Goal: Transaction & Acquisition: Obtain resource

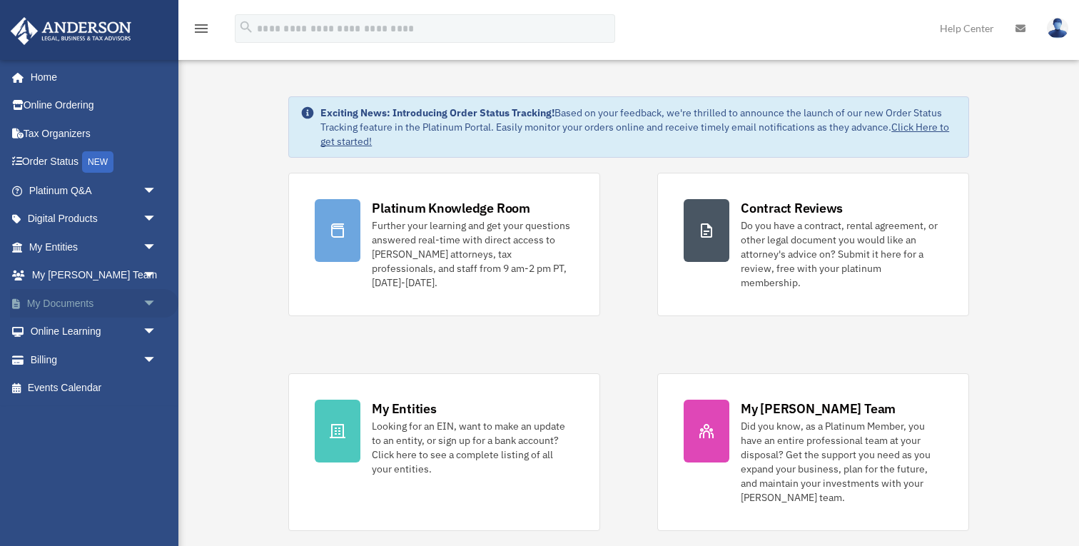
click at [146, 301] on span "arrow_drop_down" at bounding box center [157, 303] width 29 height 29
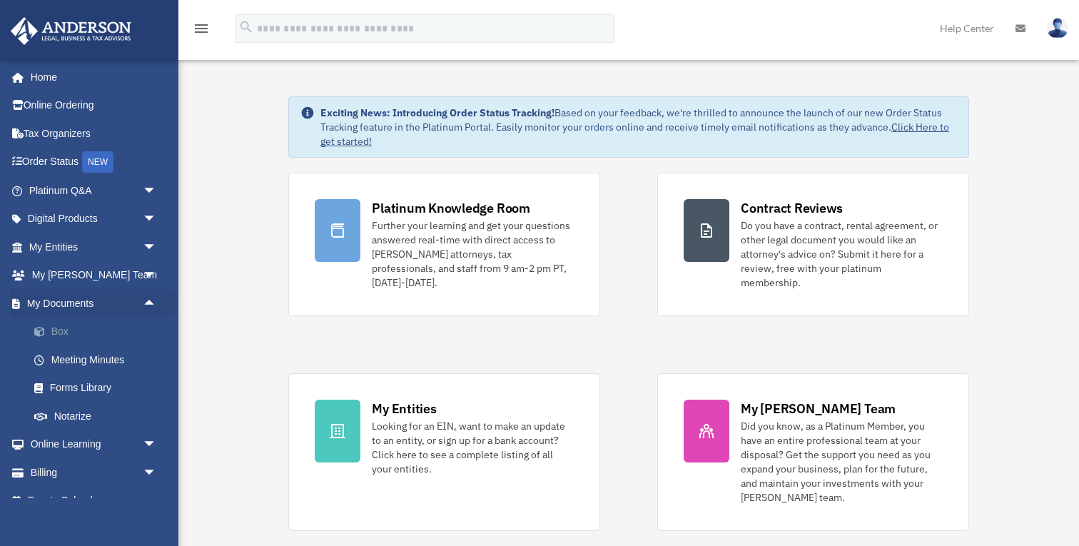
click at [59, 329] on link "Box" at bounding box center [99, 332] width 158 height 29
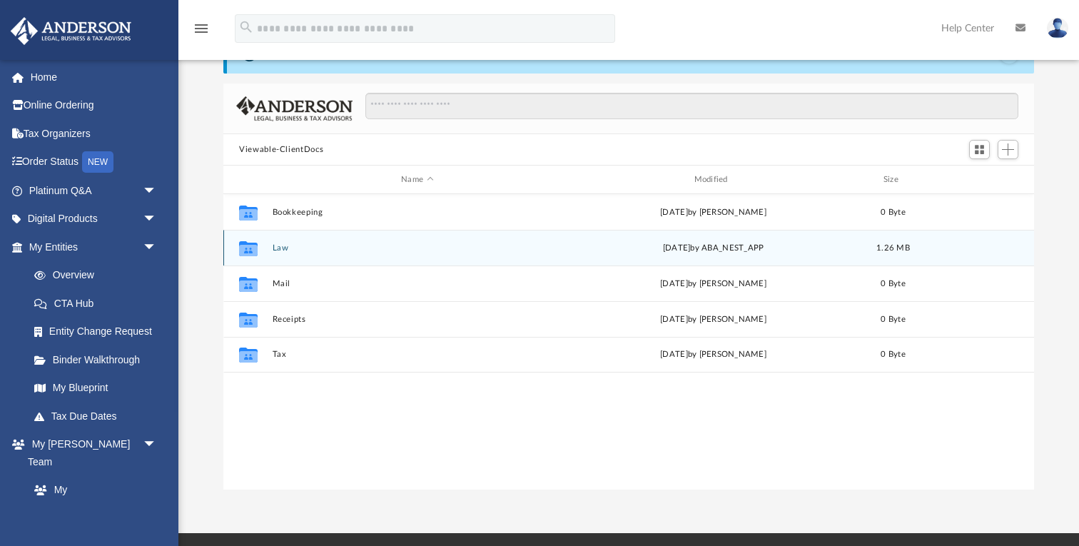
scroll to position [55, 0]
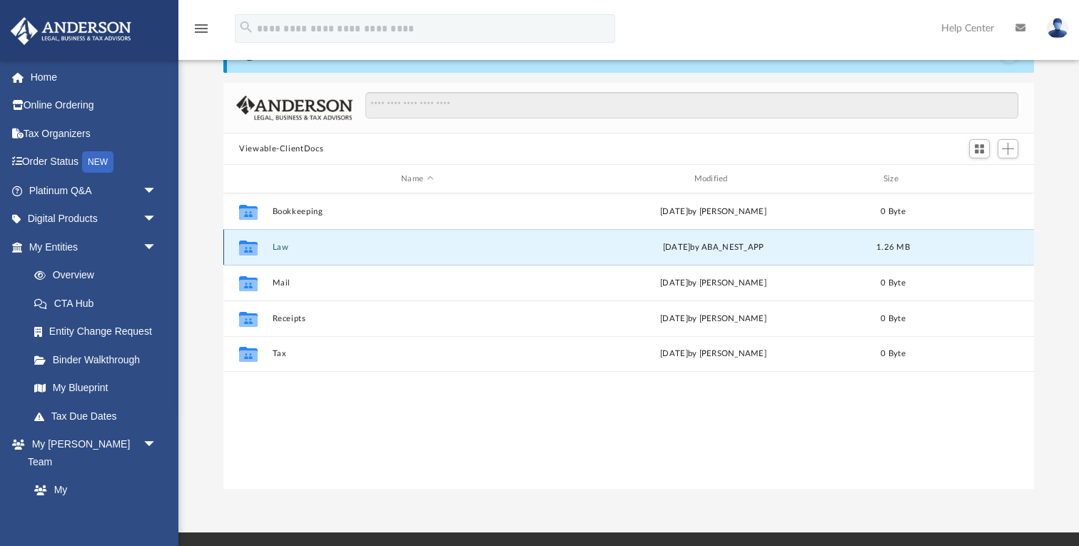
click at [280, 250] on button "Law" at bounding box center [418, 247] width 290 height 9
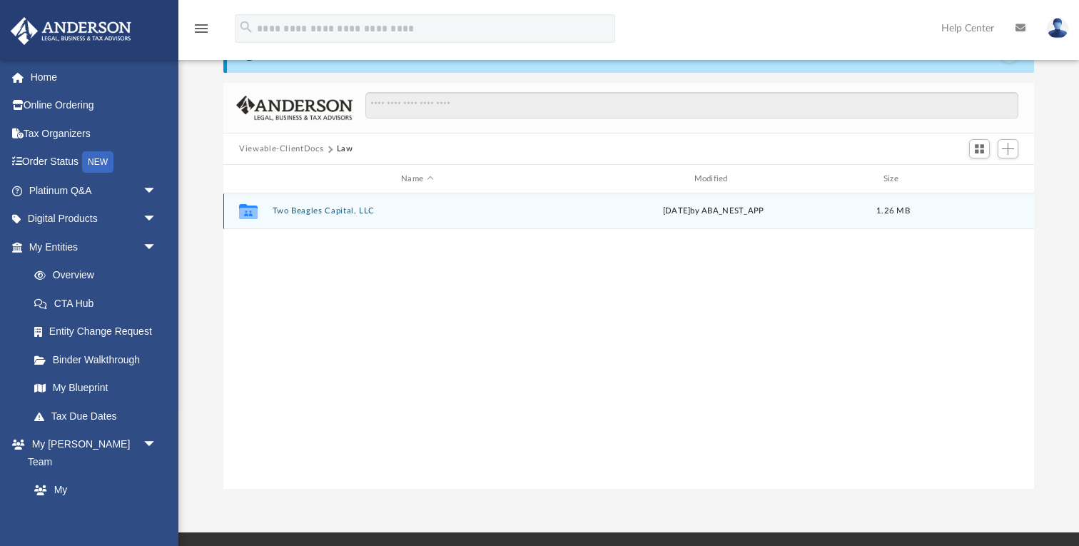
click at [313, 212] on button "Two Beagles Capital, LLC" at bounding box center [418, 210] width 290 height 9
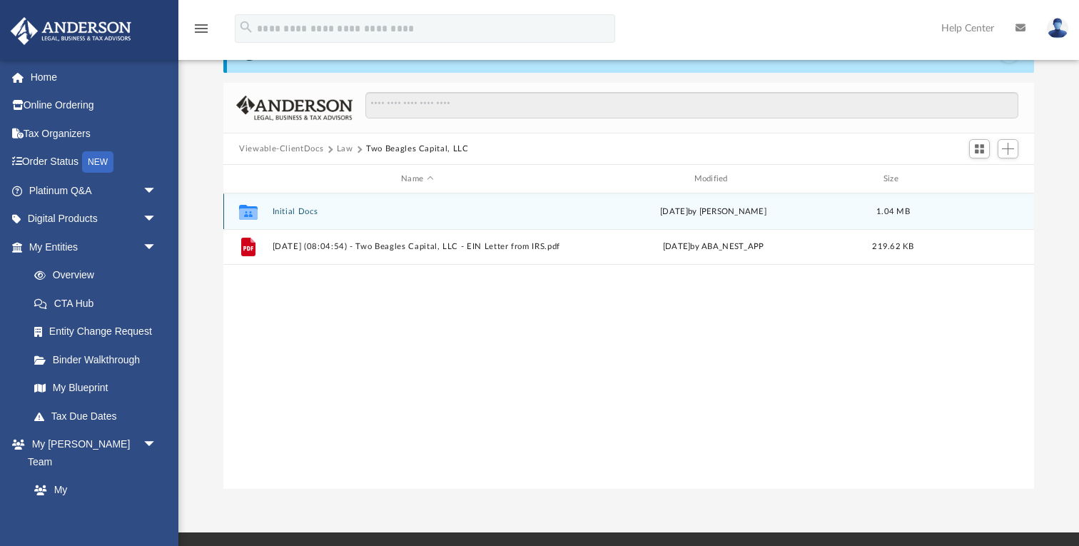
click at [283, 209] on button "Initial Docs" at bounding box center [418, 211] width 290 height 9
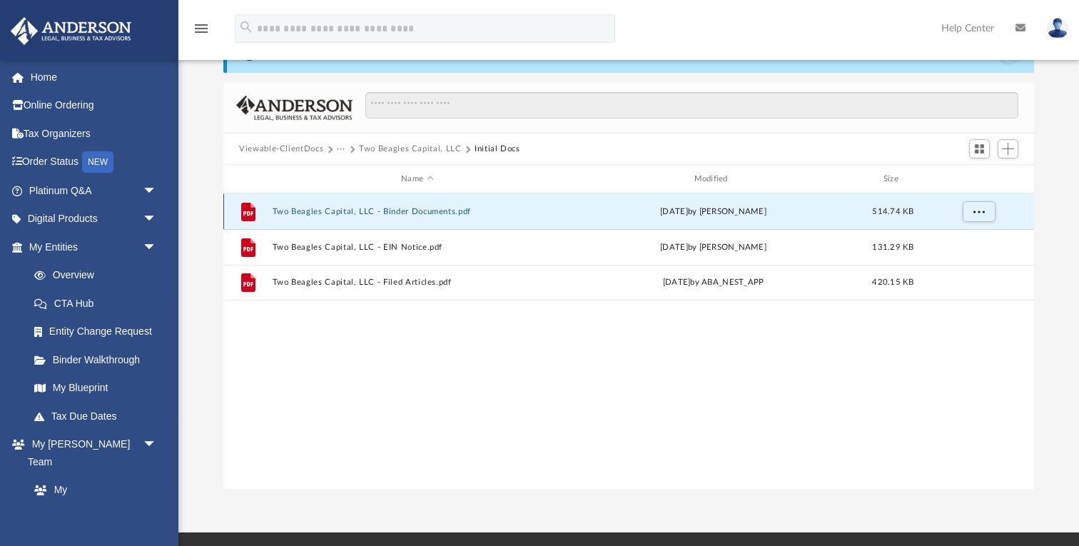
click at [361, 209] on button "Two Beagles Capital, LLC - Binder Documents.pdf" at bounding box center [418, 211] width 290 height 9
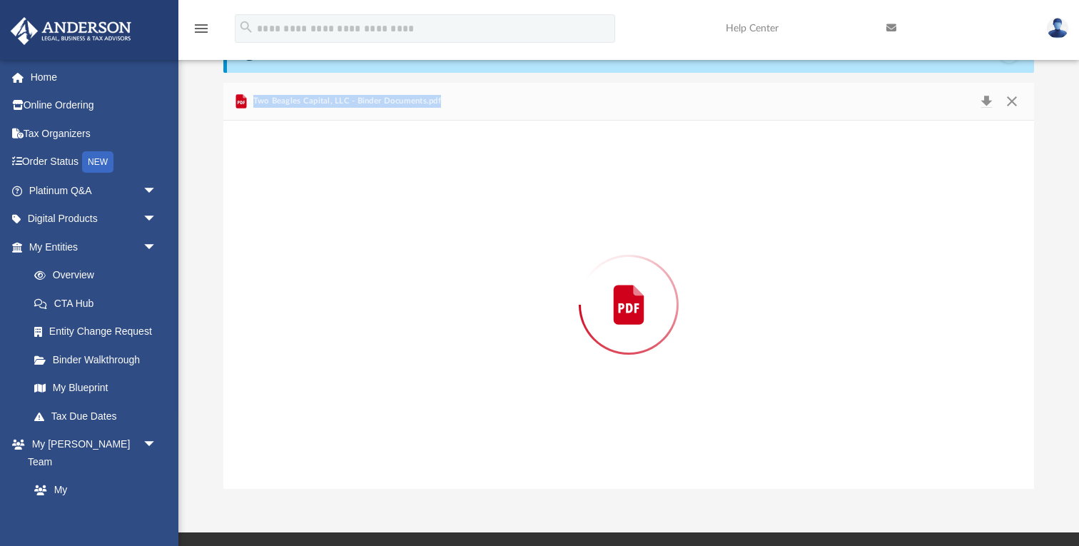
click at [361, 209] on div "Preview" at bounding box center [628, 305] width 811 height 368
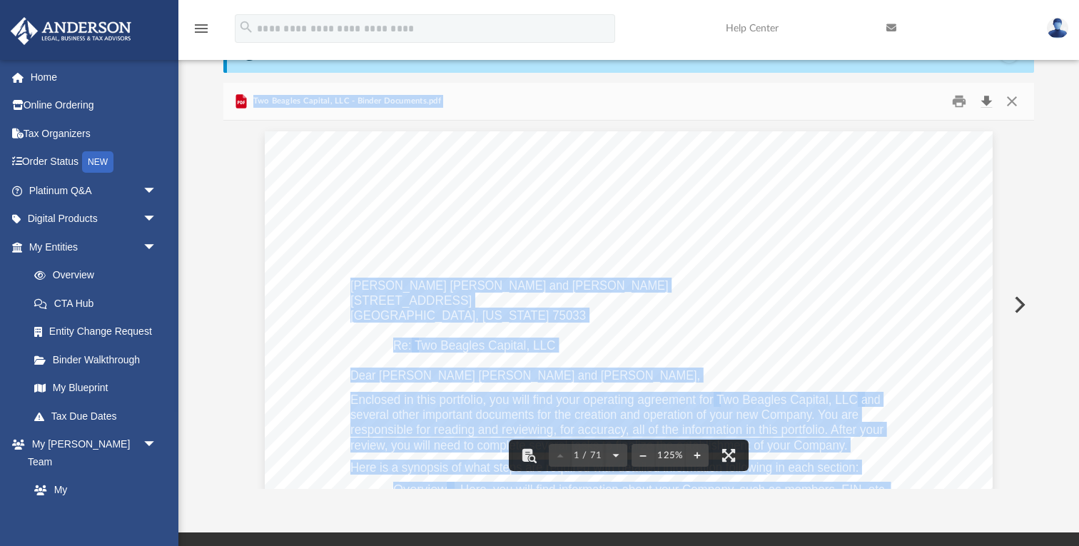
click at [987, 106] on button "Download" at bounding box center [986, 102] width 26 height 22
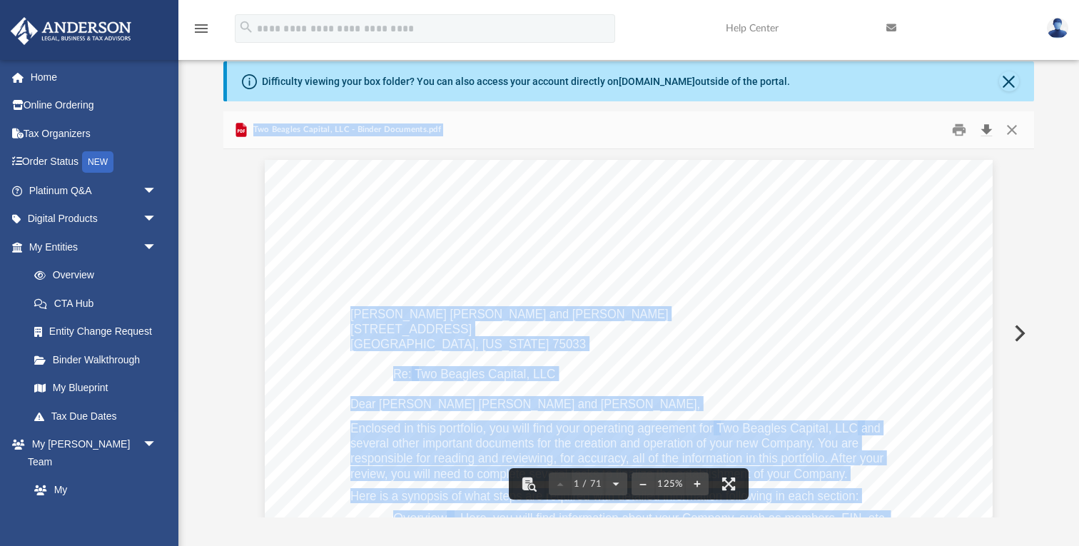
scroll to position [0, 0]
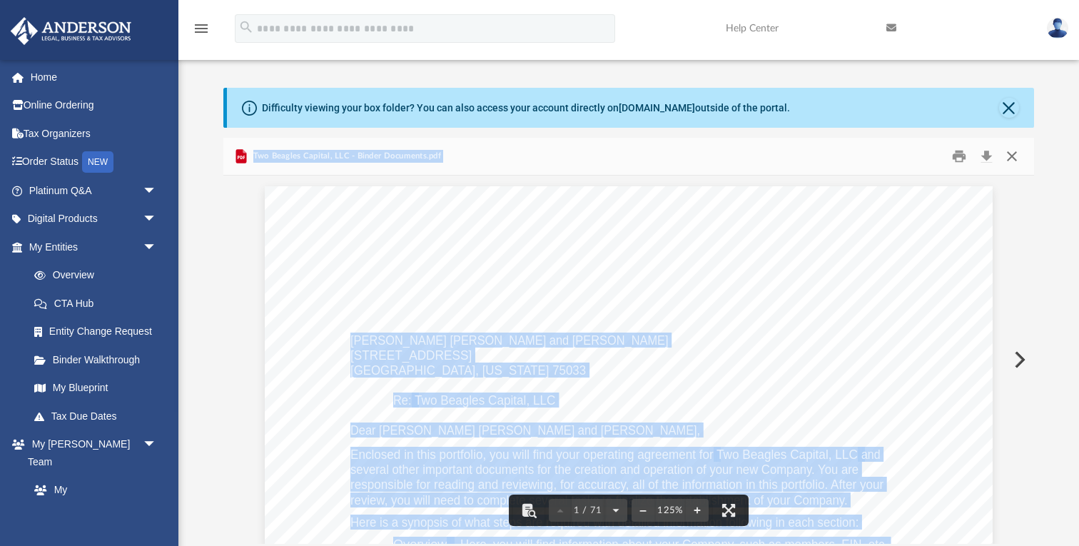
click at [1006, 154] on button "Close" at bounding box center [1012, 157] width 26 height 22
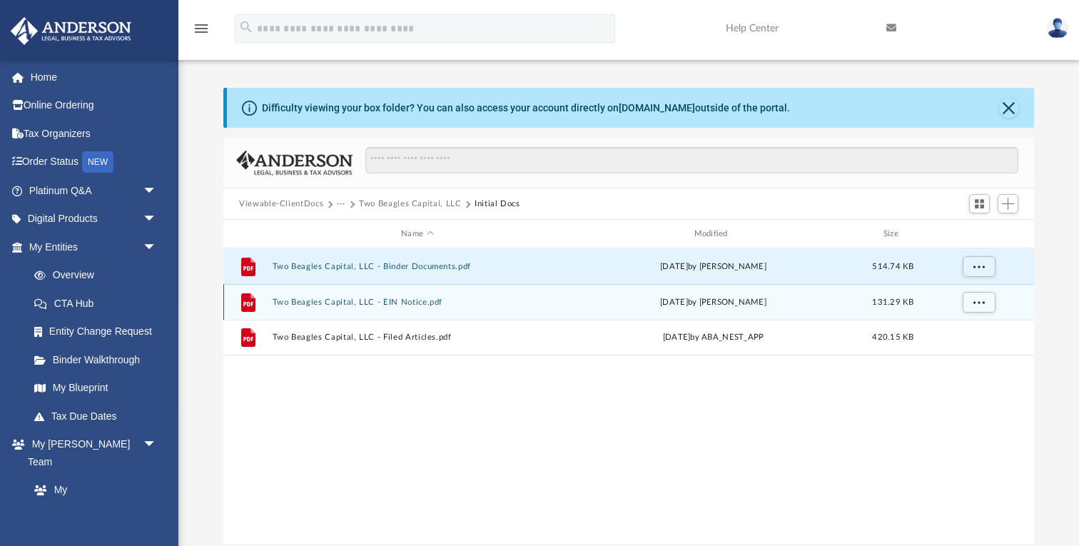
click at [500, 295] on div "File Two Beagles Capital, LLC - EIN Notice.pdf Tue Aug 26 2025 by Tomas Diaz-Ma…" at bounding box center [628, 302] width 811 height 36
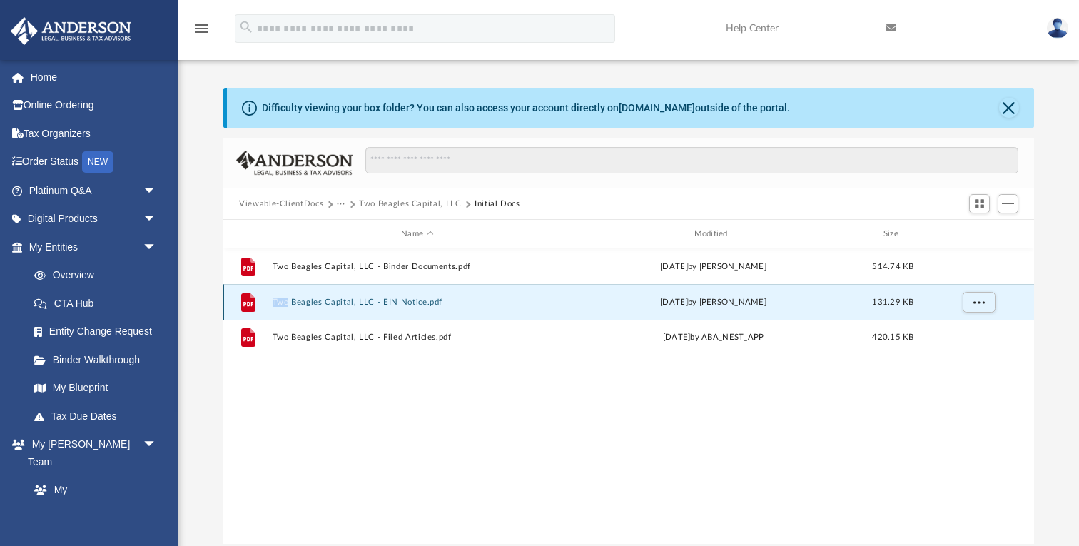
click at [500, 295] on div "File Two Beagles Capital, LLC - EIN Notice.pdf Tue Aug 26 2025 by Tomas Diaz-Ma…" at bounding box center [628, 302] width 811 height 36
click at [335, 299] on button "Two Beagles Capital, LLC - EIN Notice.pdf" at bounding box center [418, 302] width 290 height 9
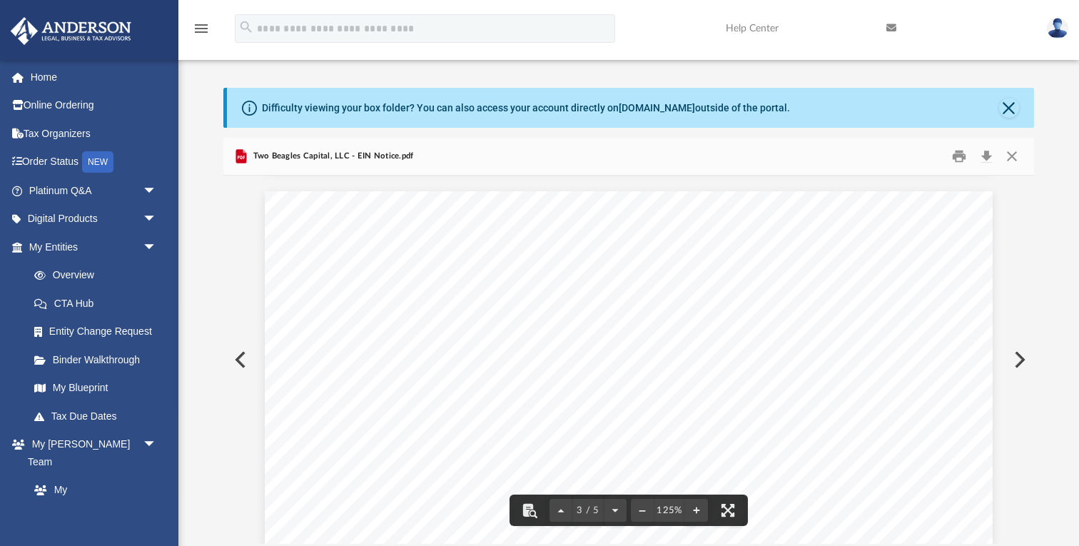
scroll to position [1933, 0]
click at [1012, 153] on button "Close" at bounding box center [1012, 157] width 26 height 22
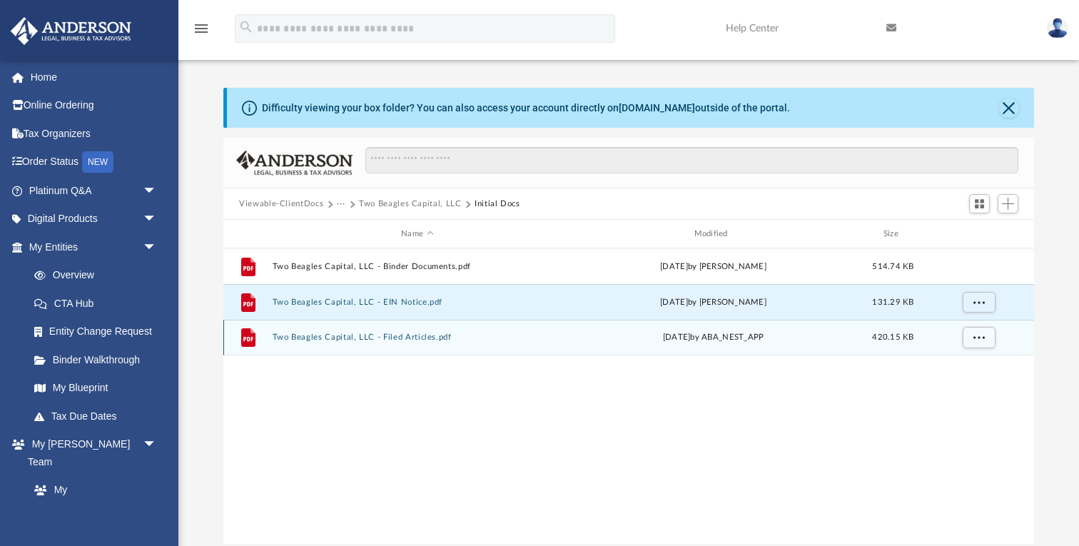
click at [375, 344] on div "File Two Beagles Capital, LLC - Filed Articles.pdf Tue Aug 26 2025 by ABA_NEST_…" at bounding box center [628, 338] width 811 height 36
